Goal: Information Seeking & Learning: Learn about a topic

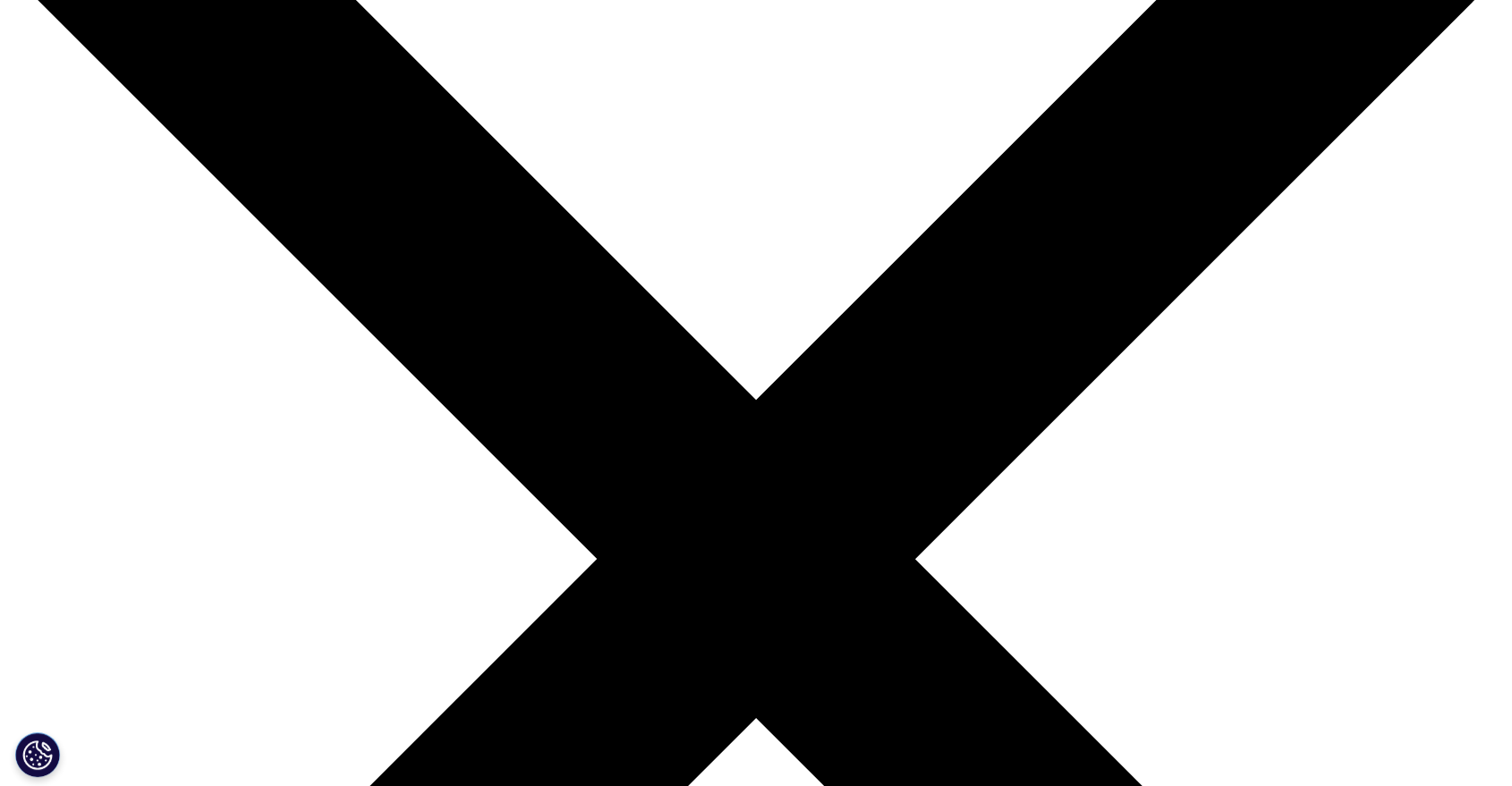
scroll to position [199, 0]
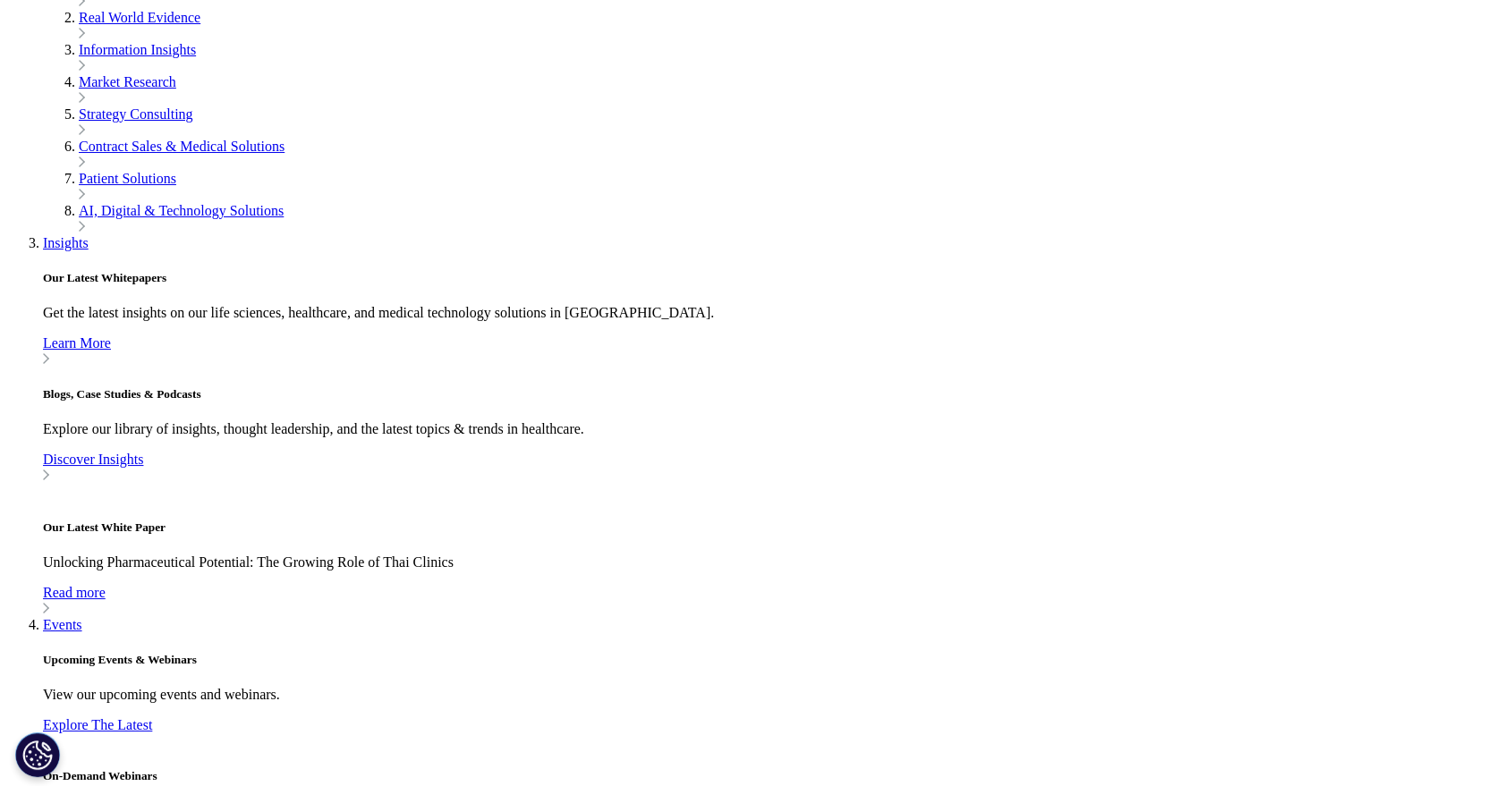
scroll to position [695, 0]
